Goal: Task Accomplishment & Management: Manage account settings

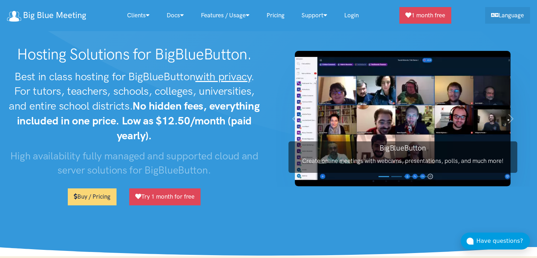
click at [265, 14] on link "Login" at bounding box center [351, 15] width 31 height 15
click at [352, 12] on link "Login" at bounding box center [351, 15] width 31 height 15
click at [357, 18] on link "Login" at bounding box center [351, 15] width 31 height 15
click at [361, 15] on link "Login" at bounding box center [351, 15] width 31 height 15
